Goal: Check status

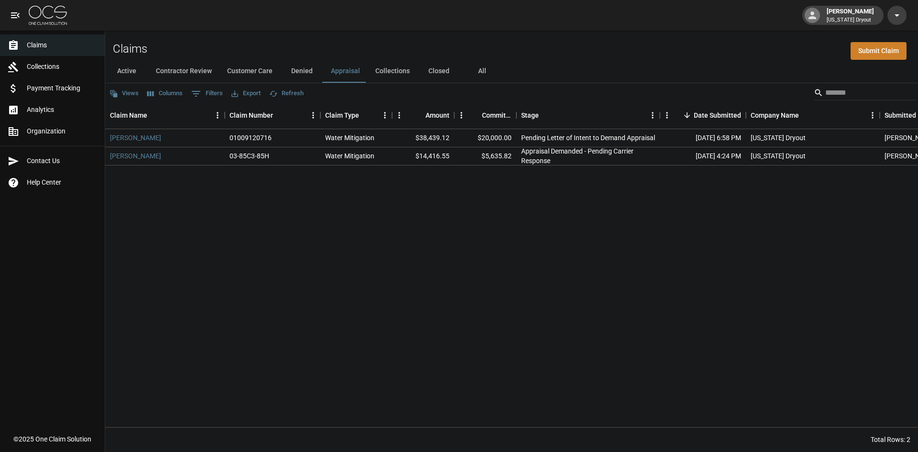
click at [58, 14] on img at bounding box center [48, 15] width 38 height 19
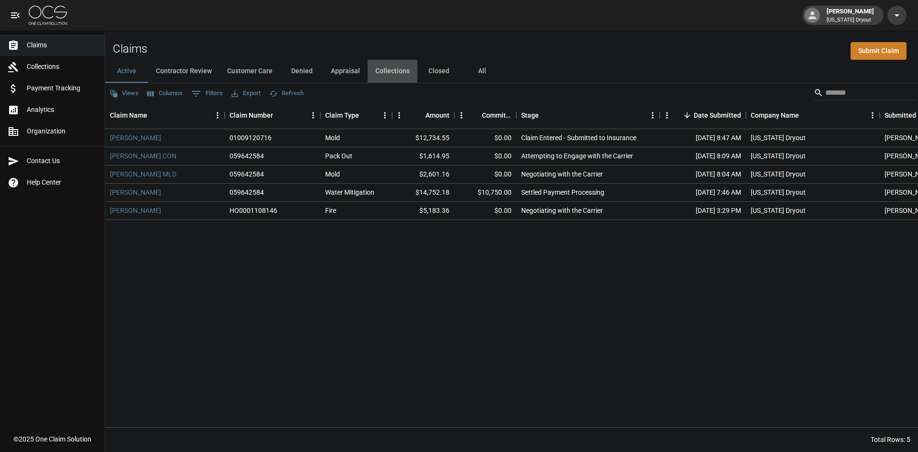
click at [392, 67] on button "Collections" at bounding box center [393, 71] width 50 height 23
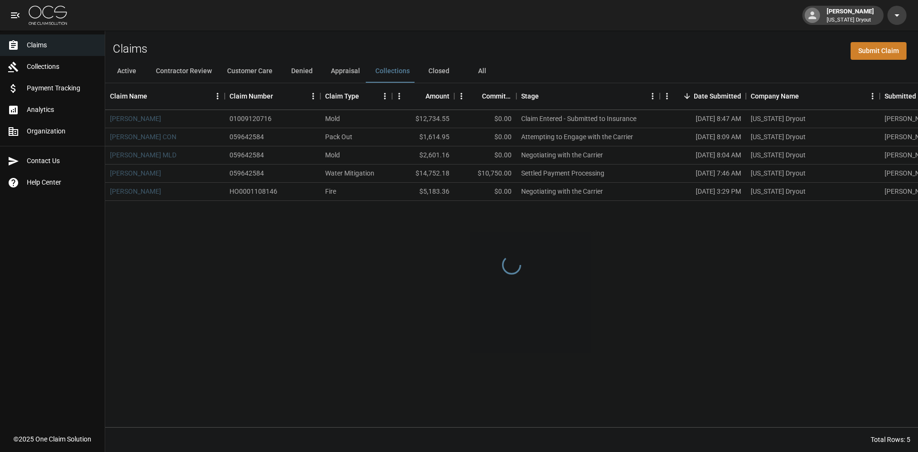
click at [346, 70] on button "Appraisal" at bounding box center [345, 71] width 44 height 23
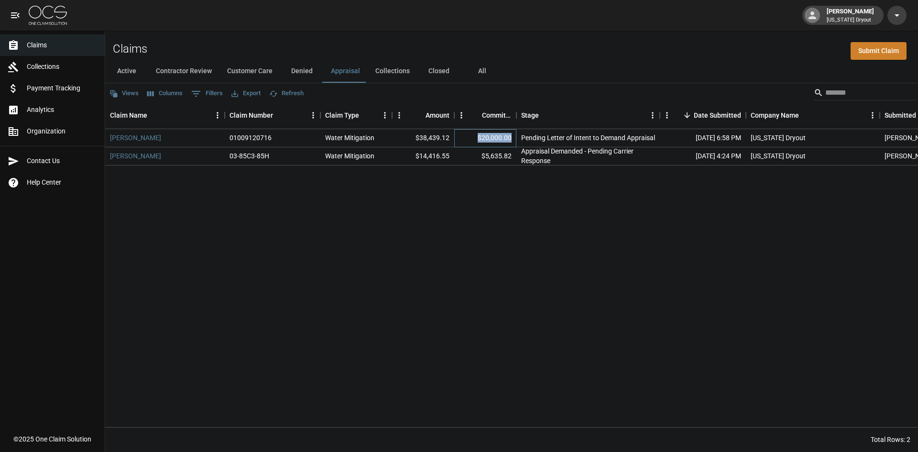
drag, startPoint x: 511, startPoint y: 137, endPoint x: 475, endPoint y: 164, distance: 45.1
click at [479, 142] on div "$20,000.00" at bounding box center [485, 138] width 62 height 18
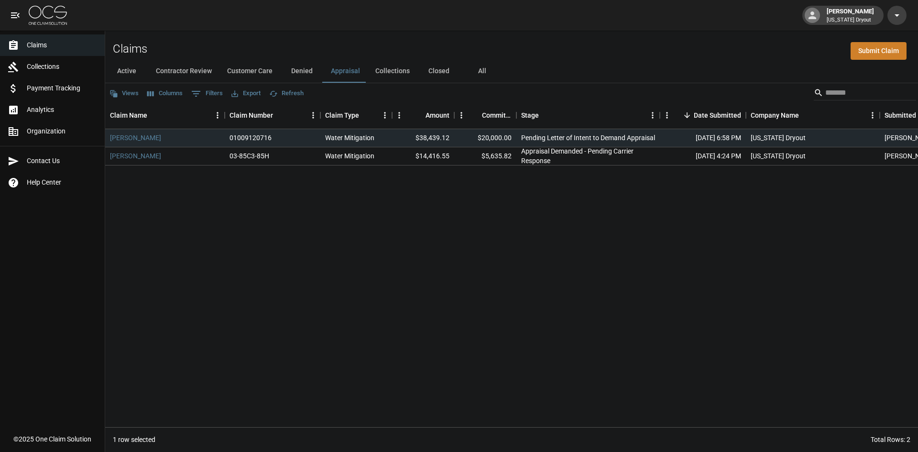
click at [488, 185] on div "[PERSON_NAME] 01009120716 Water Mitigation $38,439.12 $20,000.00 Pending Letter…" at bounding box center [552, 278] width 894 height 298
click at [511, 136] on div "$20,000.00" at bounding box center [485, 138] width 62 height 18
